Goal: Task Accomplishment & Management: Manage account settings

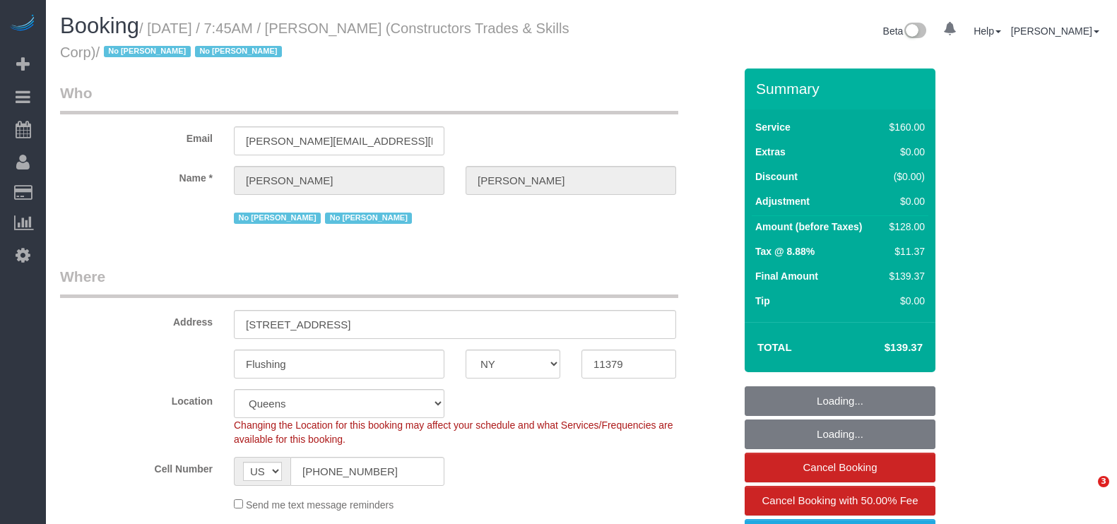
select select "NY"
select select "object:759"
select select "number:89"
select select "number:90"
select select "number:15"
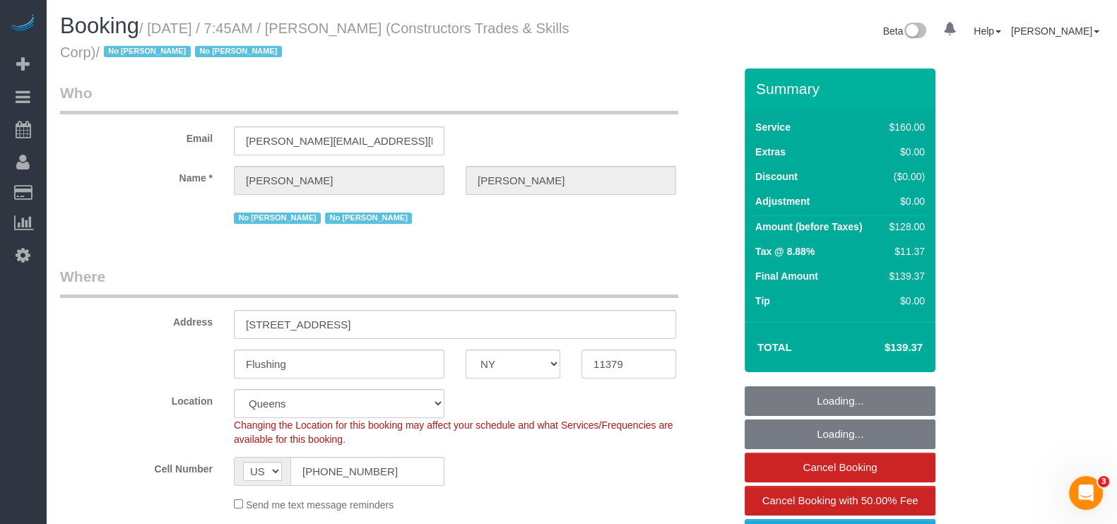
select select "number:5"
select select "object:1325"
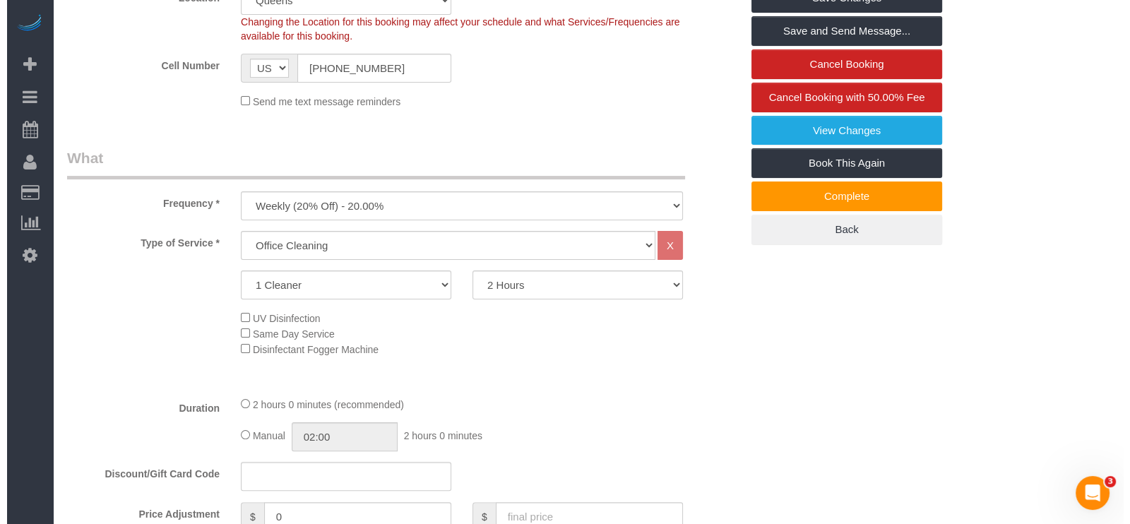
scroll to position [403, 0]
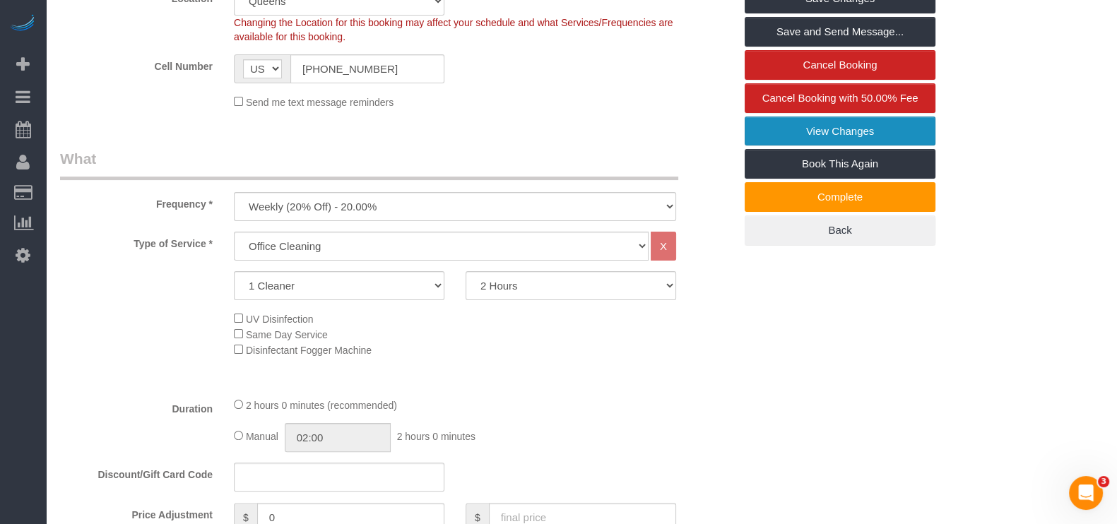
click at [848, 121] on link "View Changes" at bounding box center [839, 132] width 191 height 30
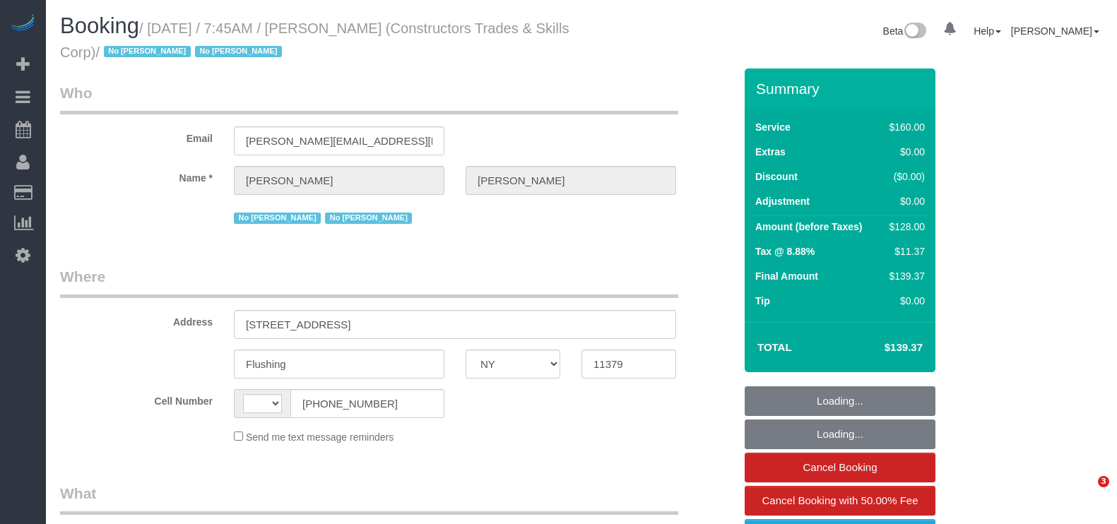
select select "NY"
select select "string:stripe-pm_1Q5DQq4VGloSiKo7Az6kRgWV"
select select "number:89"
select select "number:90"
select select "number:15"
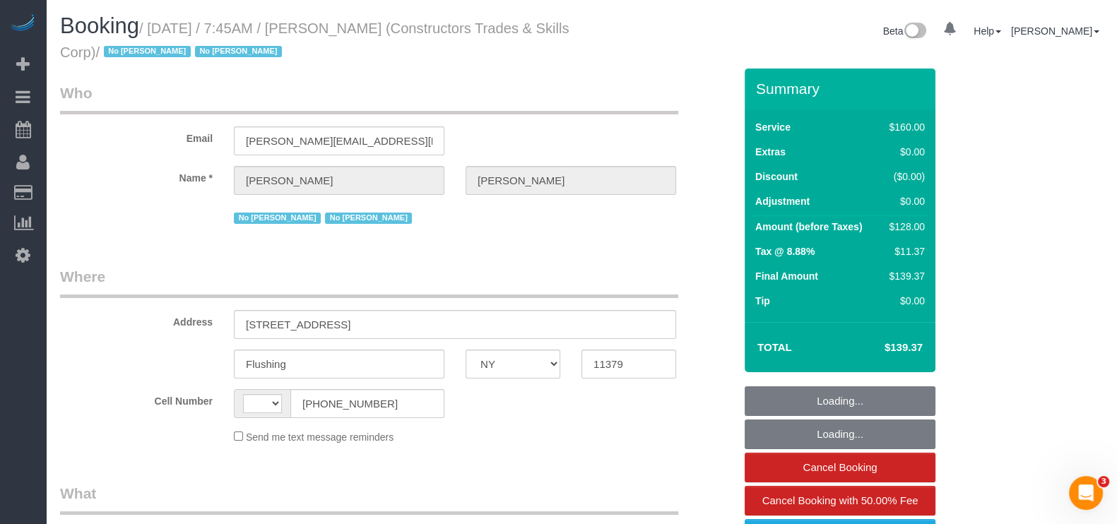
select select "number:5"
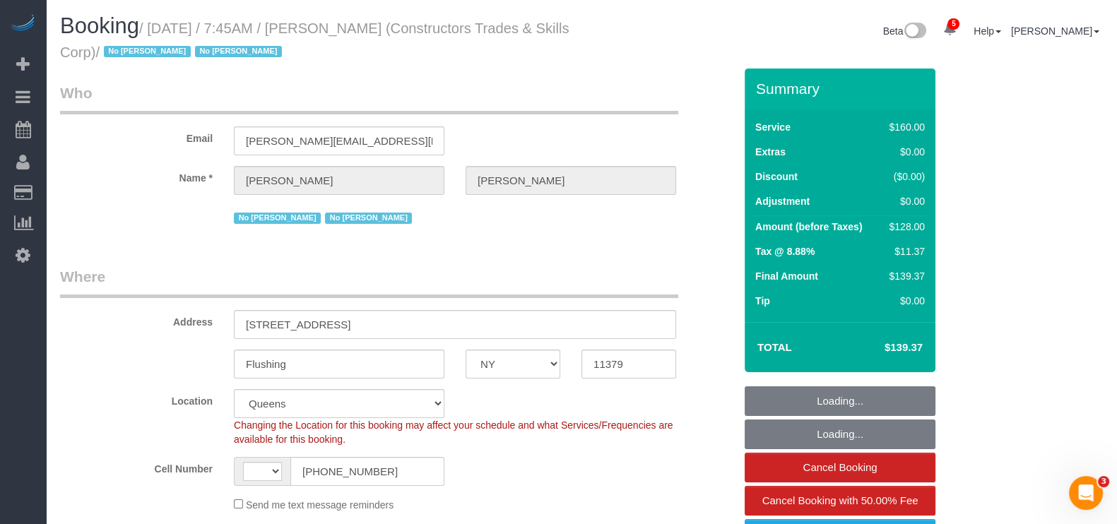
select select "string:[GEOGRAPHIC_DATA]"
select select "object:824"
